Goal: Check status: Check status

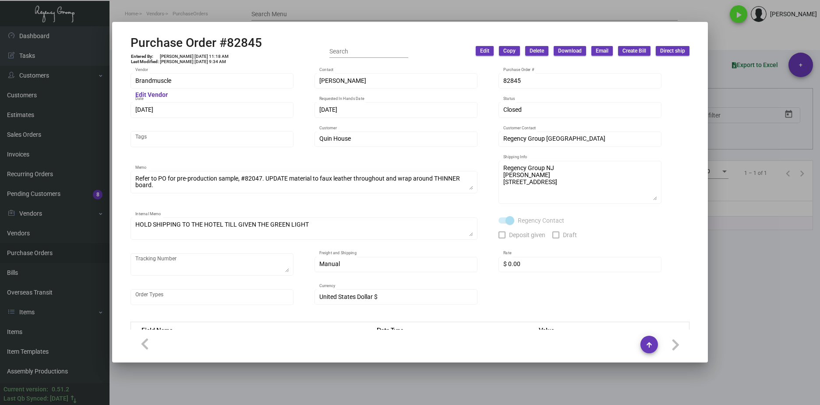
click at [723, 257] on div at bounding box center [410, 202] width 820 height 405
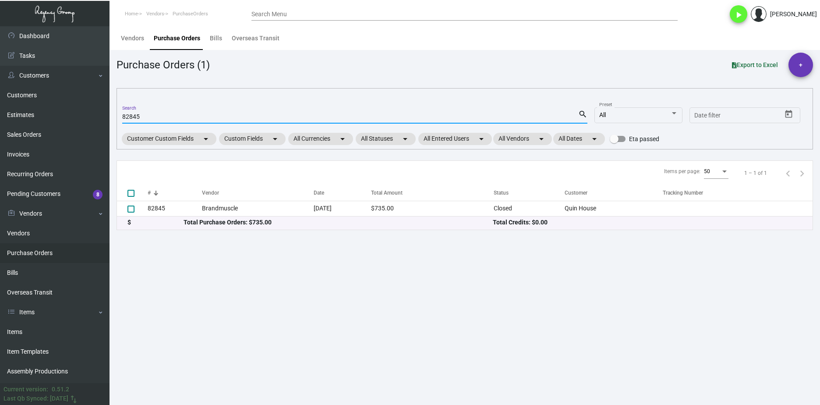
click at [137, 115] on input "82845" at bounding box center [350, 116] width 456 height 7
paste input "101544"
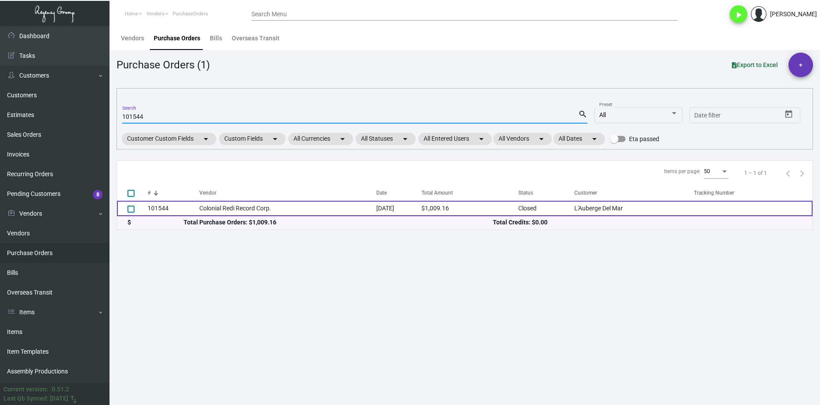
type input "101544"
click at [274, 206] on td "Colonial Redi Record Corp." at bounding box center [287, 208] width 177 height 15
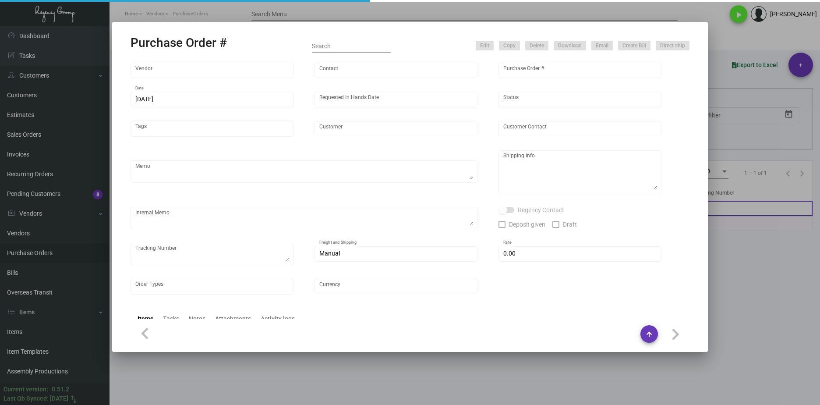
type input "Colonial Redi Record Corp."
type input "[PERSON_NAME]"
type input "101544"
type input "[DATE]"
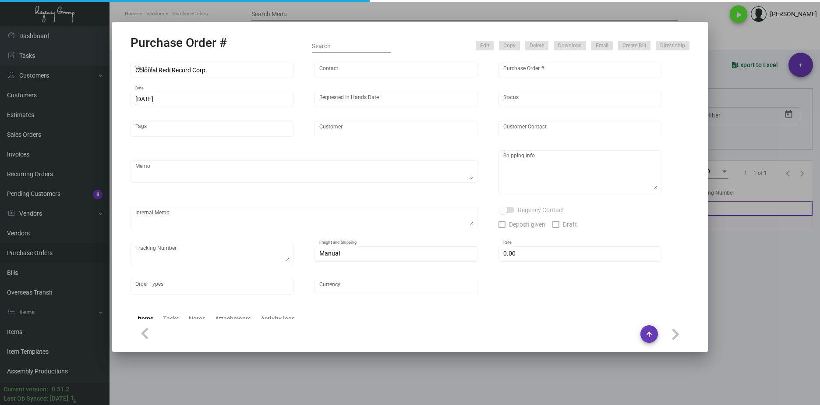
type input "L'Auberge Del Mar"
type input "Receiving Department"
type textarea "***ANY PRICE DISCREPANCY MUST BE CALLED OUT PRIOR TO PROCEEDING WITH THIS ORDER…"
type textarea "L'Auberge Del Mar - Receiving Department [STREET_ADDRESS]"
type textarea "10.23 - [PERSON_NAME] requested ETA, pending Vendor response."
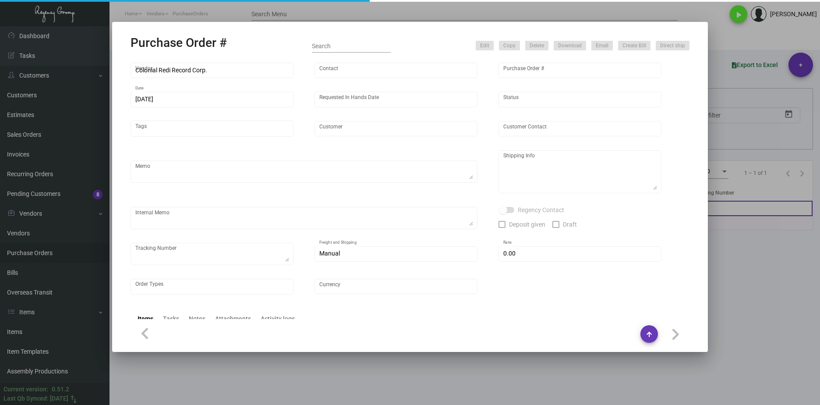
type input "$ 0.00"
type input "United States Dollar $"
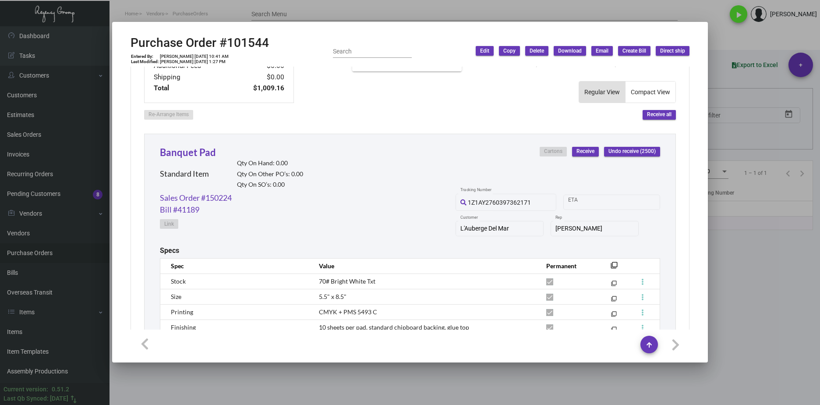
scroll to position [358, 0]
